Goal: Task Accomplishment & Management: Use online tool/utility

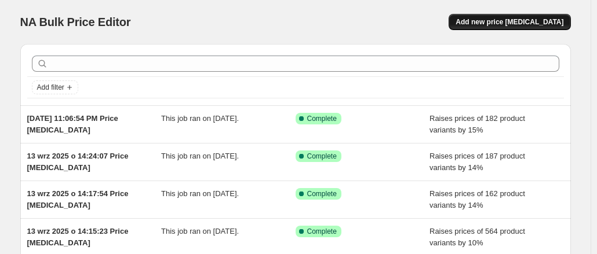
click at [498, 30] on div "NA Bulk Price Editor. This page is ready NA Bulk Price Editor Add new price [ME…" at bounding box center [295, 22] width 550 height 44
click at [499, 27] on button "Add new price [MEDICAL_DATA]" at bounding box center [509, 22] width 122 height 16
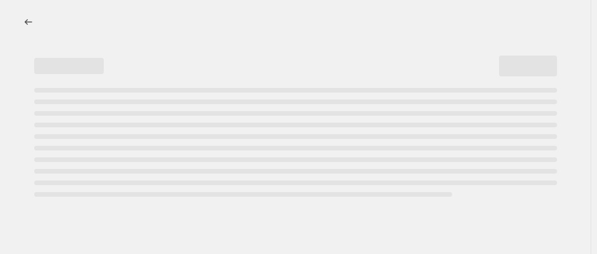
select select "percentage"
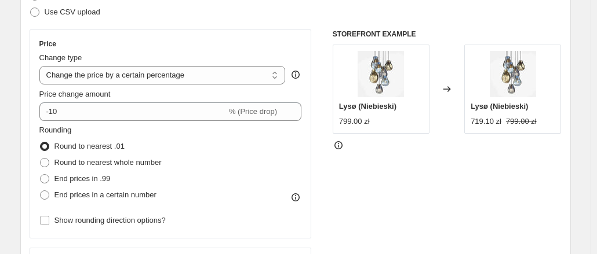
scroll to position [188, 0]
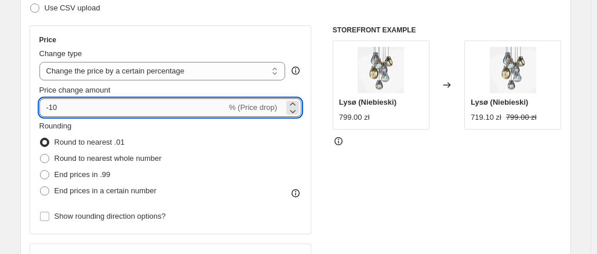
click at [195, 110] on input "-10" at bounding box center [132, 108] width 187 height 19
click at [195, 110] on input "-27" at bounding box center [132, 108] width 187 height 19
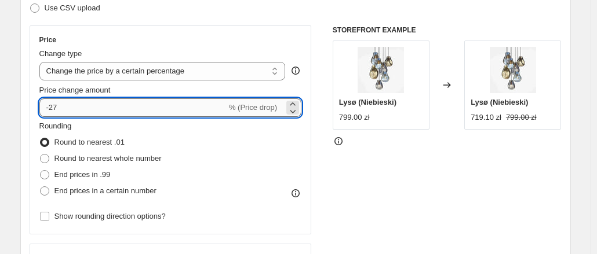
click at [195, 110] on input "-27" at bounding box center [132, 108] width 187 height 19
click at [227, 43] on div "Price" at bounding box center [170, 39] width 262 height 9
click at [183, 105] on input "-27" at bounding box center [132, 108] width 187 height 19
type input "-2"
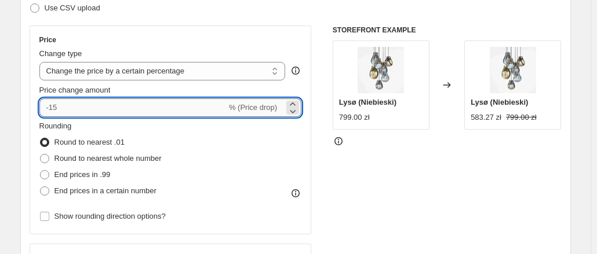
type input "-1"
type input "-10"
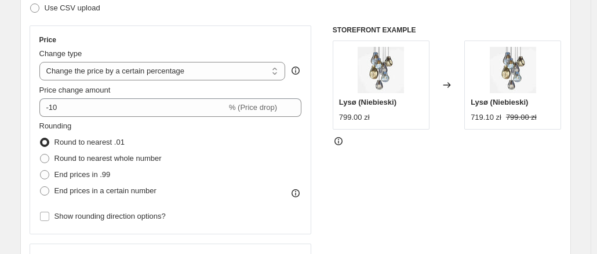
click at [199, 45] on div "Price Change type Change the price to a certain amount Change the price by a ce…" at bounding box center [170, 129] width 262 height 189
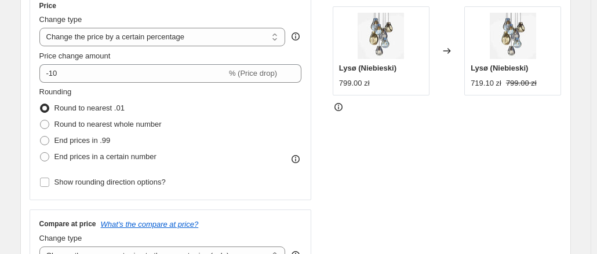
scroll to position [223, 0]
click at [149, 127] on span "Round to nearest whole number" at bounding box center [107, 123] width 107 height 9
click at [41, 120] on input "Round to nearest whole number" at bounding box center [40, 119] width 1 height 1
radio input "true"
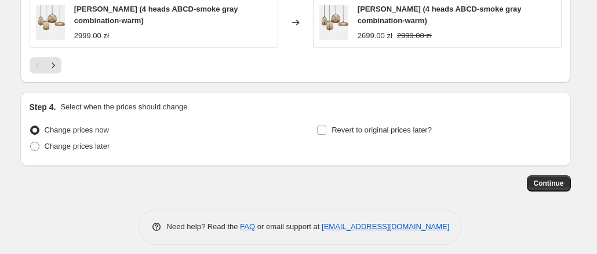
scroll to position [900, 0]
click at [381, 125] on span "Revert to original prices later?" at bounding box center [381, 129] width 100 height 9
click at [326, 125] on input "Revert to original prices later?" at bounding box center [321, 129] width 9 height 9
checkbox input "true"
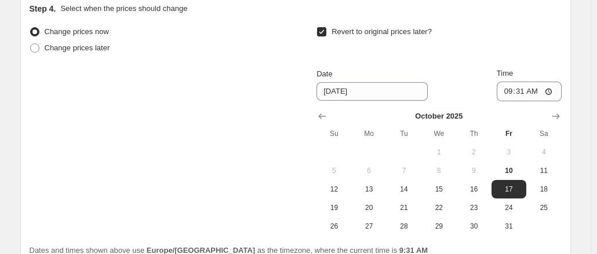
scroll to position [997, 0]
click at [341, 206] on span "19" at bounding box center [333, 208] width 25 height 9
type input "[DATE]"
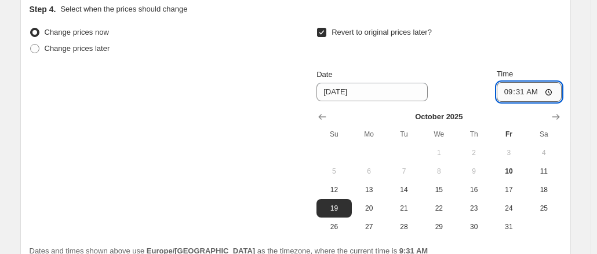
click at [527, 92] on input "09:31" at bounding box center [529, 92] width 65 height 20
click at [533, 86] on input "09:31" at bounding box center [529, 92] width 65 height 20
click at [512, 86] on input "09:31" at bounding box center [529, 92] width 65 height 20
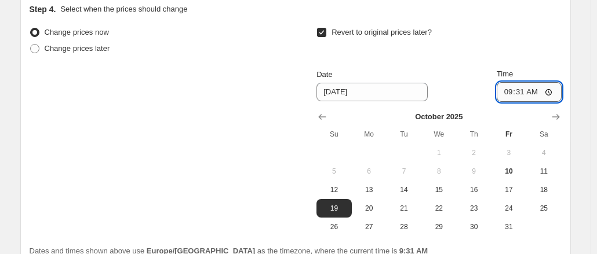
click at [512, 86] on input "09:31" at bounding box center [529, 92] width 65 height 20
click at [539, 86] on input "09:31" at bounding box center [529, 92] width 65 height 20
click at [506, 87] on input "21:31" at bounding box center [529, 92] width 65 height 20
type input "23:59"
click at [531, 41] on div "Revert to original prices later?" at bounding box center [438, 41] width 245 height 35
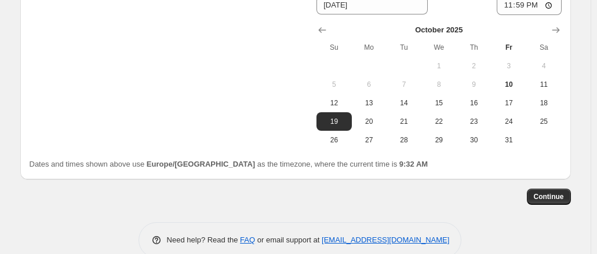
scroll to position [1099, 0]
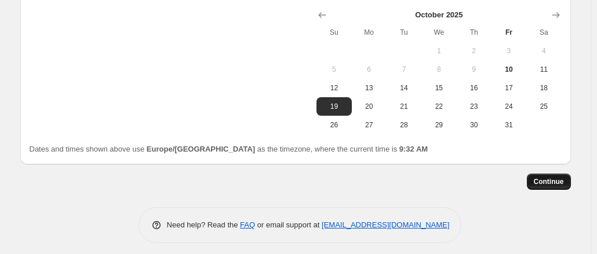
click at [548, 178] on span "Continue" at bounding box center [549, 181] width 30 height 9
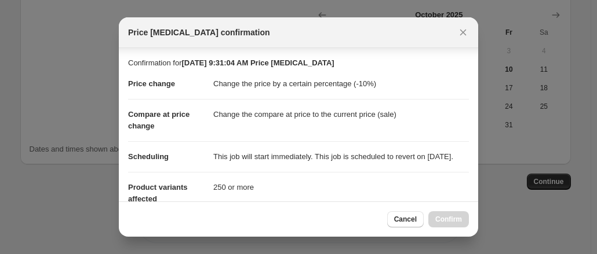
scroll to position [139, 0]
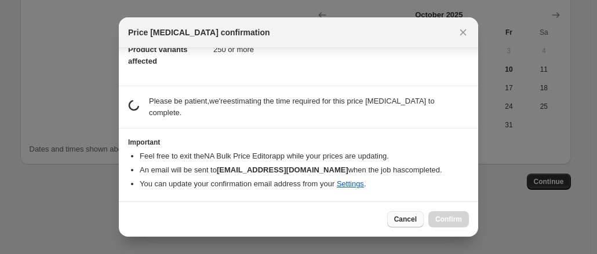
click at [408, 218] on span "Cancel" at bounding box center [405, 219] width 23 height 9
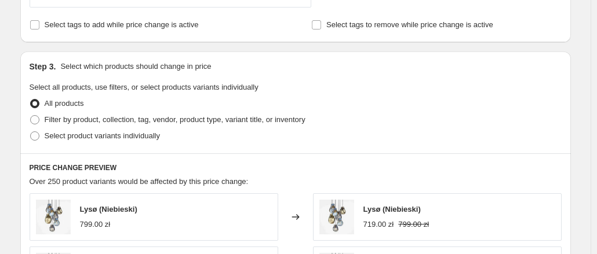
scroll to position [489, 0]
click at [204, 116] on span "Filter by product, collection, tag, vendor, product type, variant title, or inv…" at bounding box center [175, 120] width 261 height 9
click at [31, 116] on input "Filter by product, collection, tag, vendor, product type, variant title, or inv…" at bounding box center [30, 116] width 1 height 1
radio input "true"
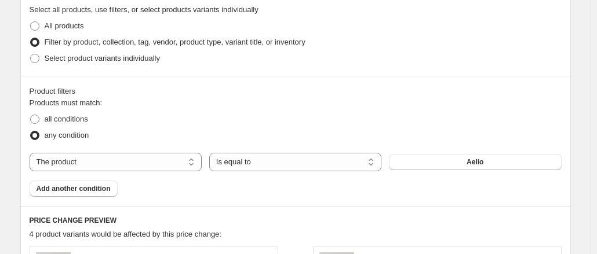
scroll to position [569, 0]
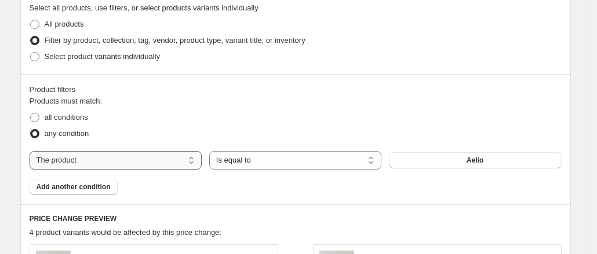
click at [167, 164] on select "The product The product's collection The product's tag The product's vendor The…" at bounding box center [116, 160] width 172 height 19
select select "collection"
click at [402, 152] on button "Boho" at bounding box center [475, 160] width 172 height 16
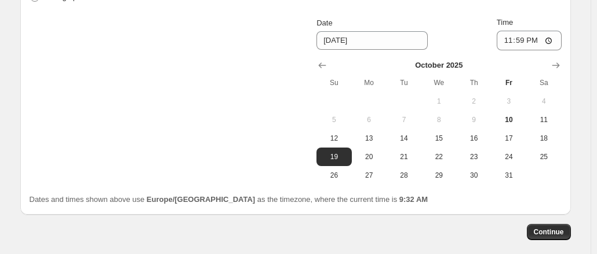
scroll to position [1164, 0]
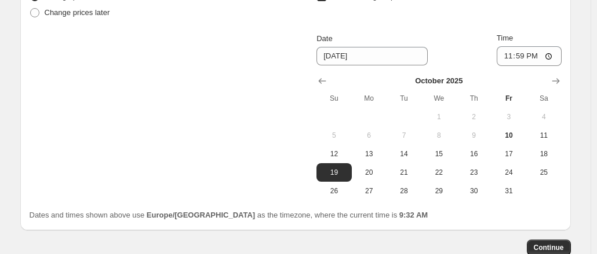
click at [545, 243] on span "Continue" at bounding box center [549, 247] width 30 height 9
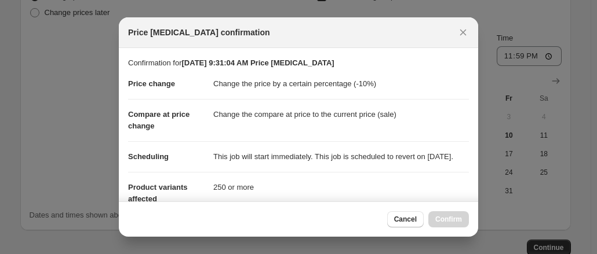
scroll to position [139, 0]
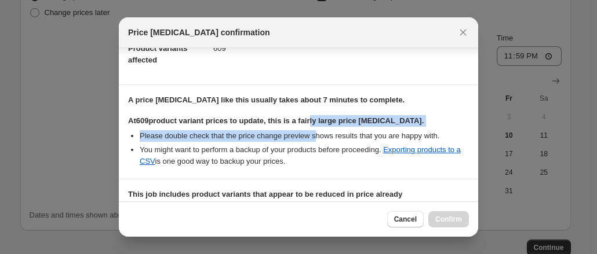
drag, startPoint x: 309, startPoint y: 131, endPoint x: 312, endPoint y: 144, distance: 13.1
click at [312, 144] on div "At 609 product variant prices to update, this is a fairly large price [MEDICAL_…" at bounding box center [298, 141] width 341 height 52
click at [312, 142] on li "Please double check that the price change preview shows results that you are ha…" at bounding box center [304, 136] width 329 height 12
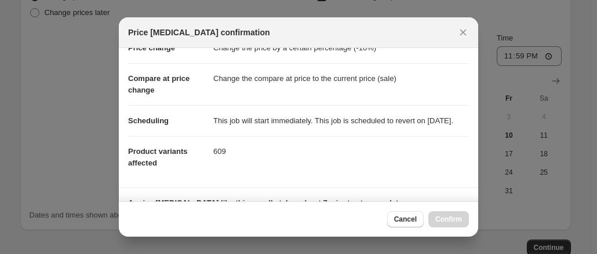
scroll to position [0, 0]
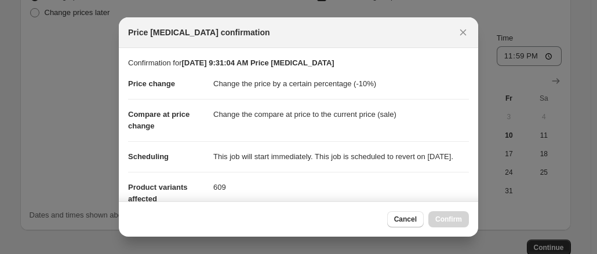
drag, startPoint x: 283, startPoint y: 82, endPoint x: 311, endPoint y: 169, distance: 91.3
click at [311, 169] on dl "Price change Change the price by a certain percentage (-10%) Compare at price c…" at bounding box center [298, 141] width 341 height 145
click at [311, 169] on dd "This job will start immediately. This job is scheduled to revert on [DATE]." at bounding box center [341, 156] width 256 height 31
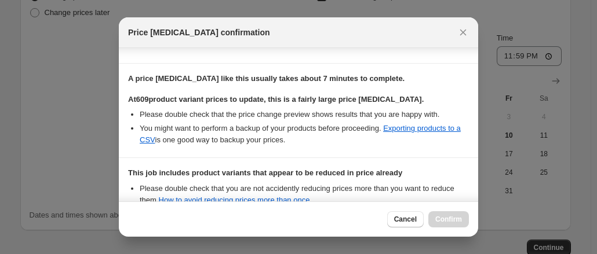
scroll to position [160, 0]
click at [244, 83] on b "A price [MEDICAL_DATA] like this usually takes about 7 minutes to complete." at bounding box center [266, 79] width 276 height 9
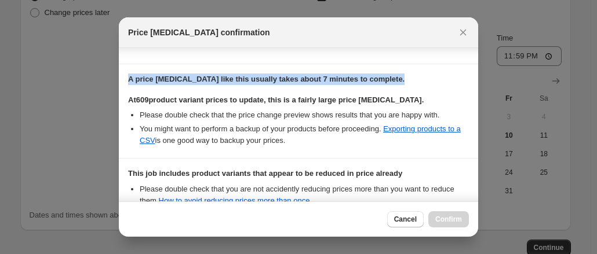
click at [244, 83] on b "A price [MEDICAL_DATA] like this usually takes about 7 minutes to complete." at bounding box center [266, 79] width 276 height 9
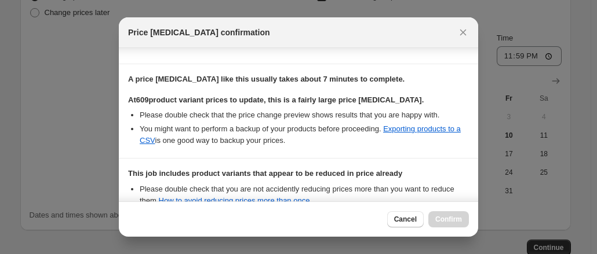
click at [263, 118] on div "At 609 product variant prices to update, this is a fairly large price [MEDICAL_…" at bounding box center [298, 120] width 341 height 52
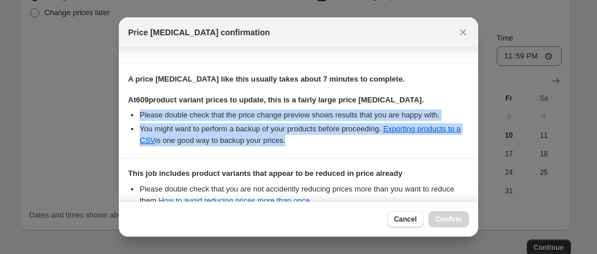
drag, startPoint x: 263, startPoint y: 118, endPoint x: 269, endPoint y: 140, distance: 22.2
click at [269, 140] on div "At 609 product variant prices to update, this is a fairly large price [MEDICAL_…" at bounding box center [298, 120] width 341 height 52
click at [269, 140] on li "You might want to perform a backup of your products before proceeding. Exportin…" at bounding box center [304, 134] width 329 height 23
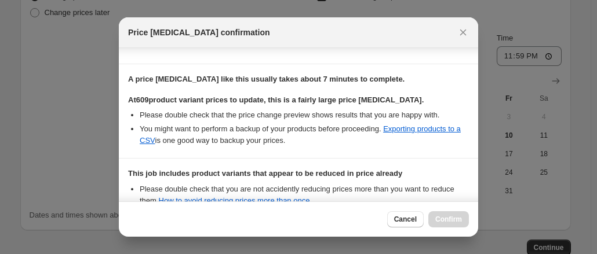
scroll to position [307, 0]
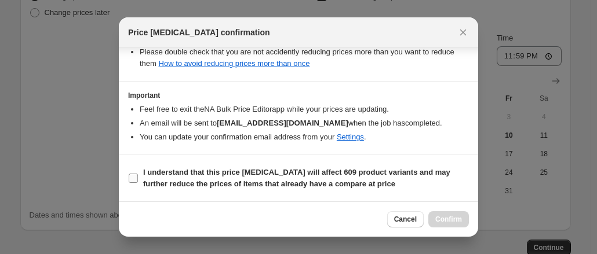
click at [136, 178] on input "I understand that this price [MEDICAL_DATA] will affect 609 product variants an…" at bounding box center [133, 178] width 9 height 9
checkbox input "true"
click at [456, 218] on span "Confirm" at bounding box center [448, 219] width 27 height 9
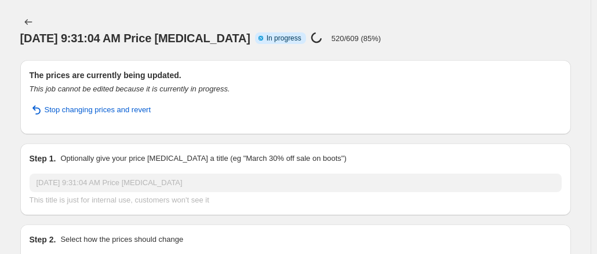
select select "percentage"
select select "collection"
